Goal: Task Accomplishment & Management: Manage account settings

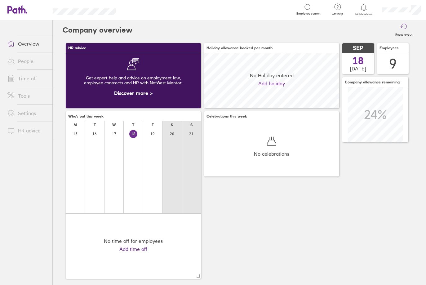
scroll to position [55, 135]
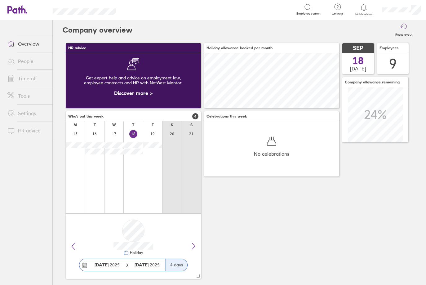
click at [33, 78] on link "Time off" at bounding box center [27, 78] width 50 height 12
